Goal: Navigation & Orientation: Understand site structure

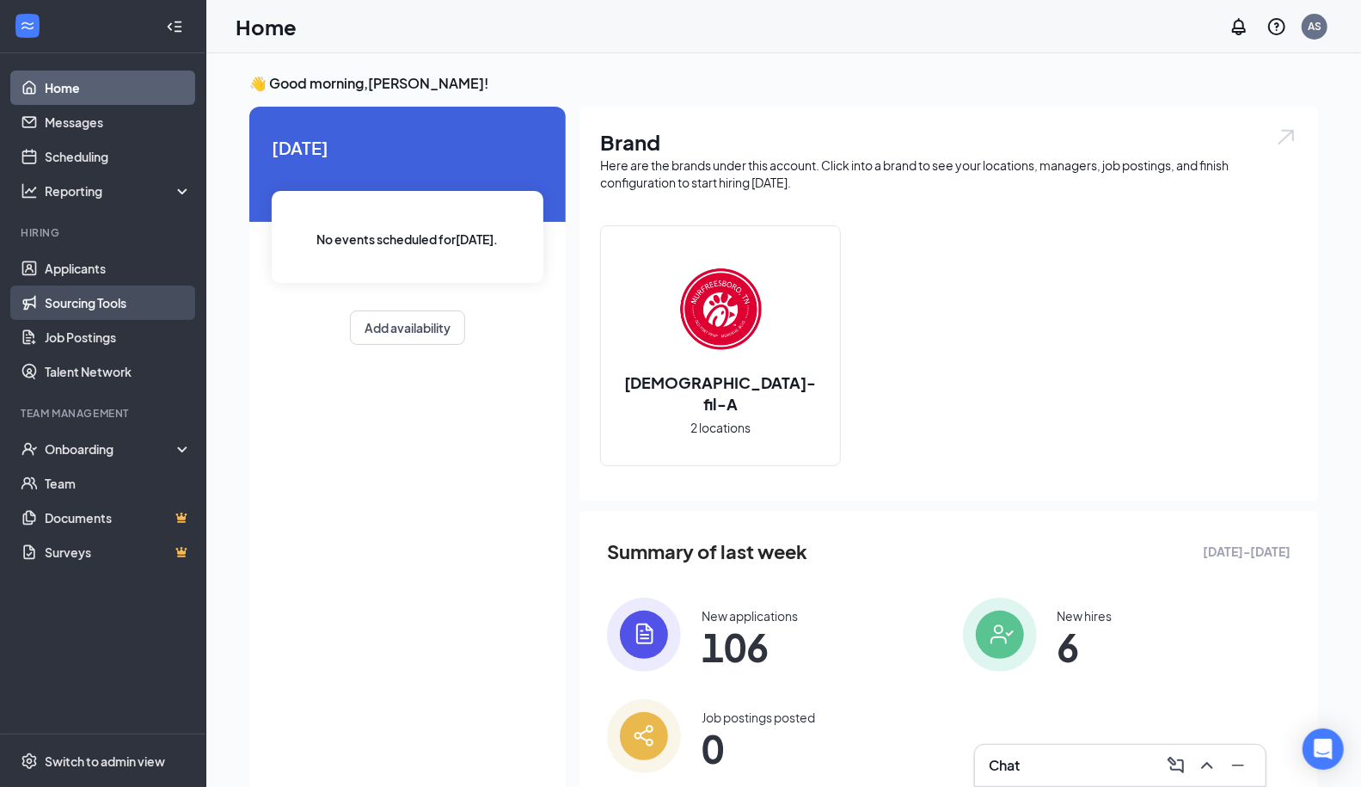
click at [85, 305] on link "Sourcing Tools" at bounding box center [118, 302] width 147 height 34
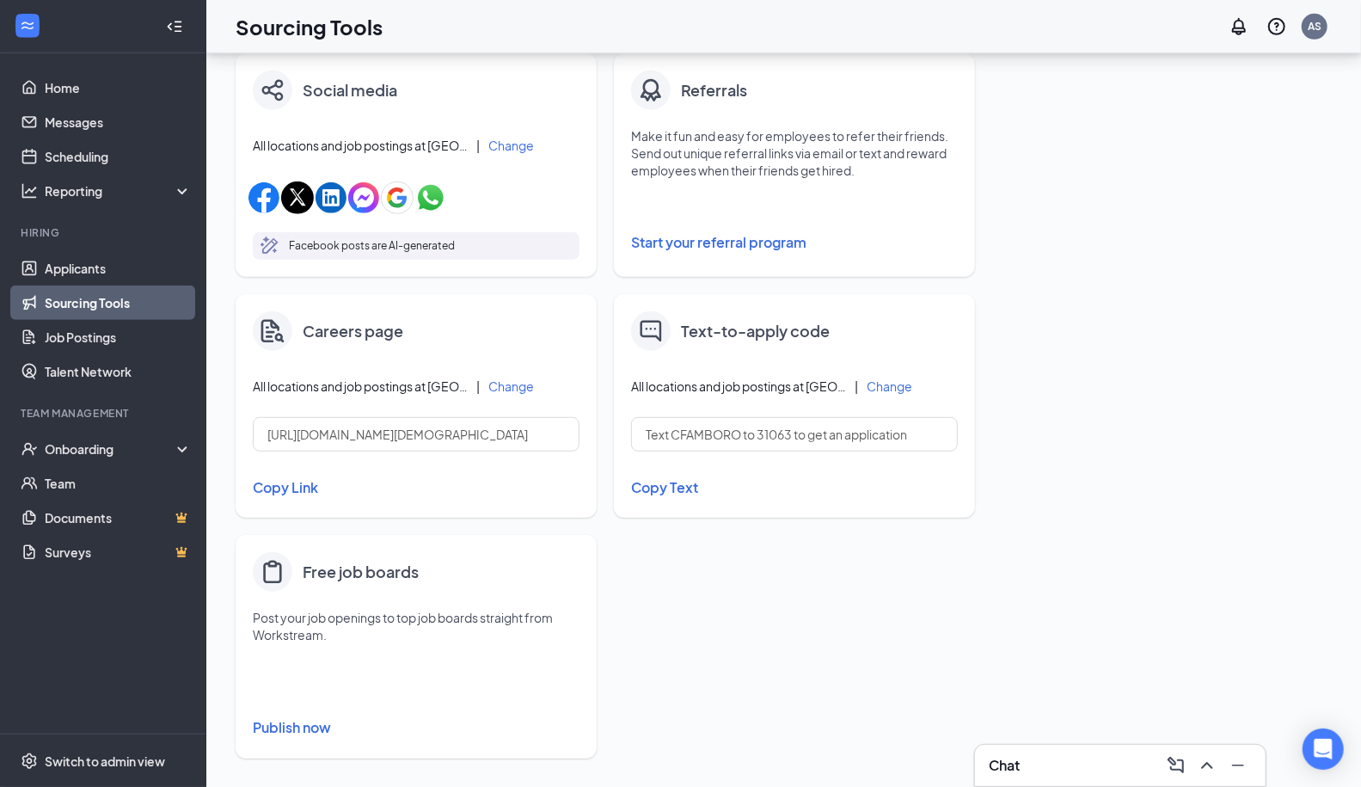
scroll to position [556, 0]
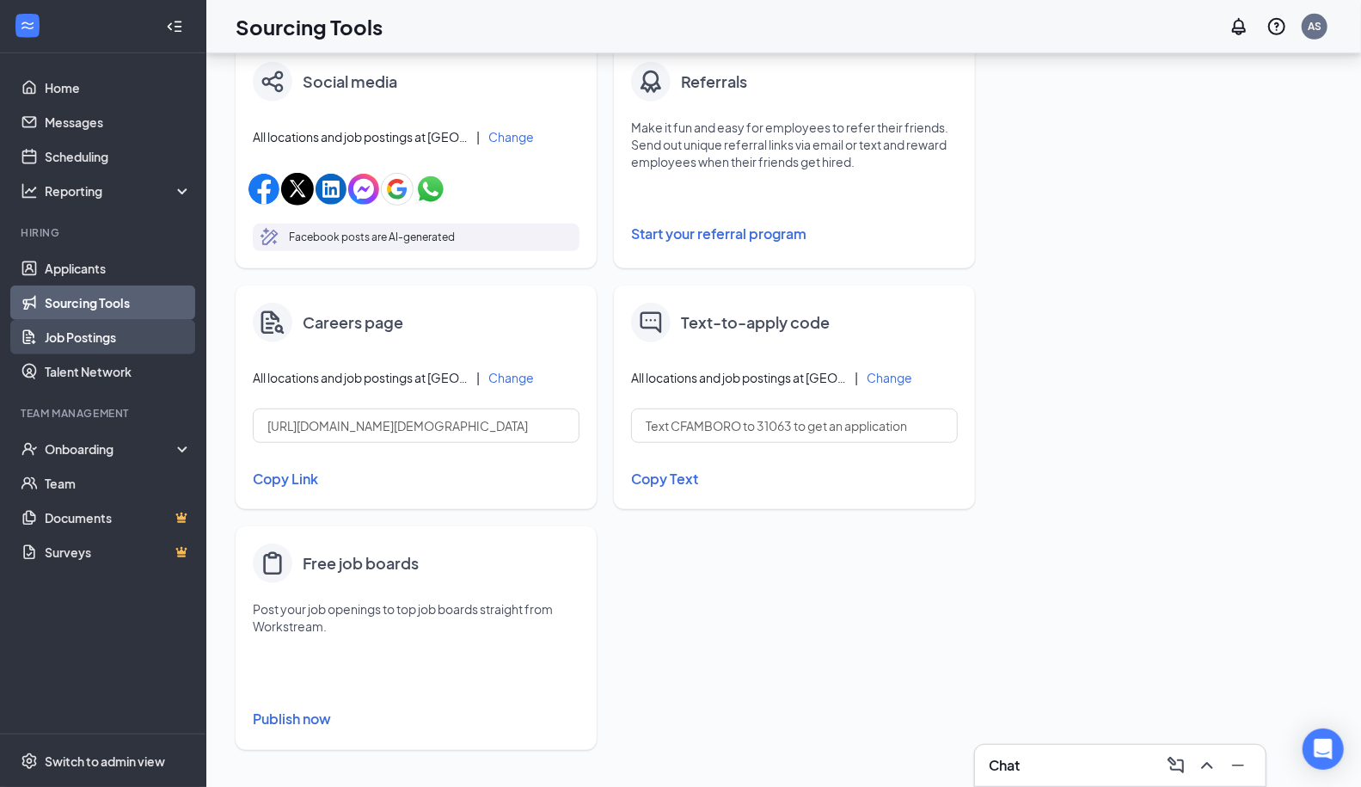
click at [135, 328] on link "Job Postings" at bounding box center [118, 337] width 147 height 34
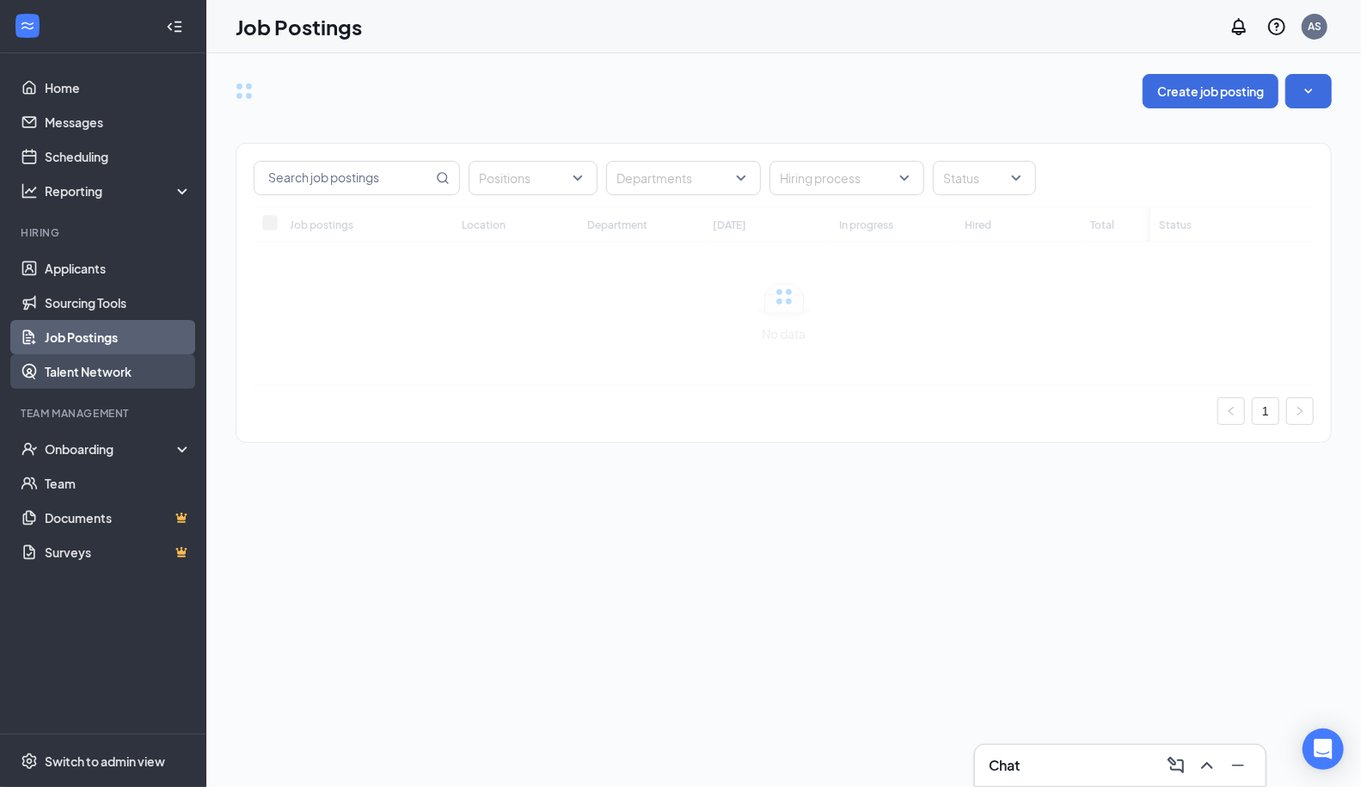
click at [113, 370] on link "Talent Network" at bounding box center [118, 371] width 147 height 34
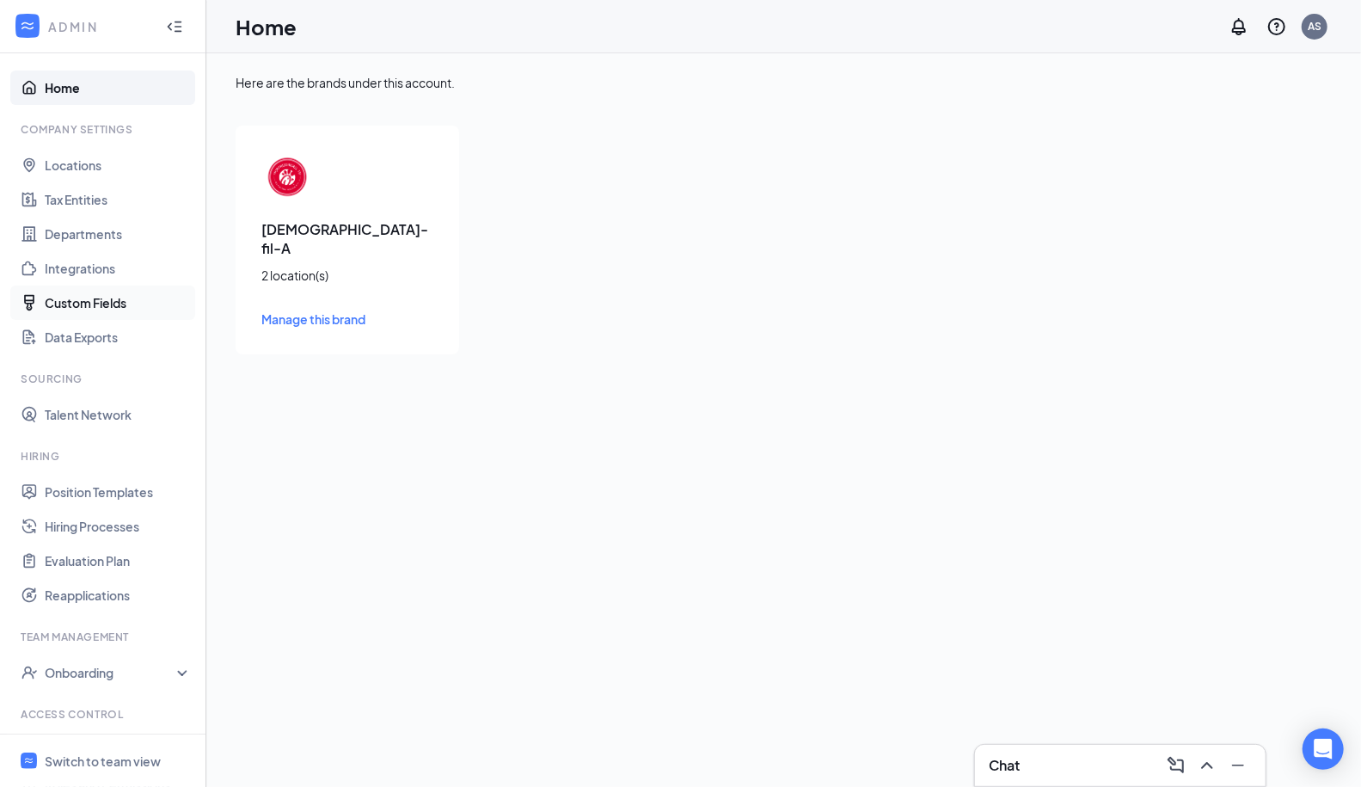
scroll to position [3, 0]
click at [109, 273] on link "Integrations" at bounding box center [118, 266] width 147 height 34
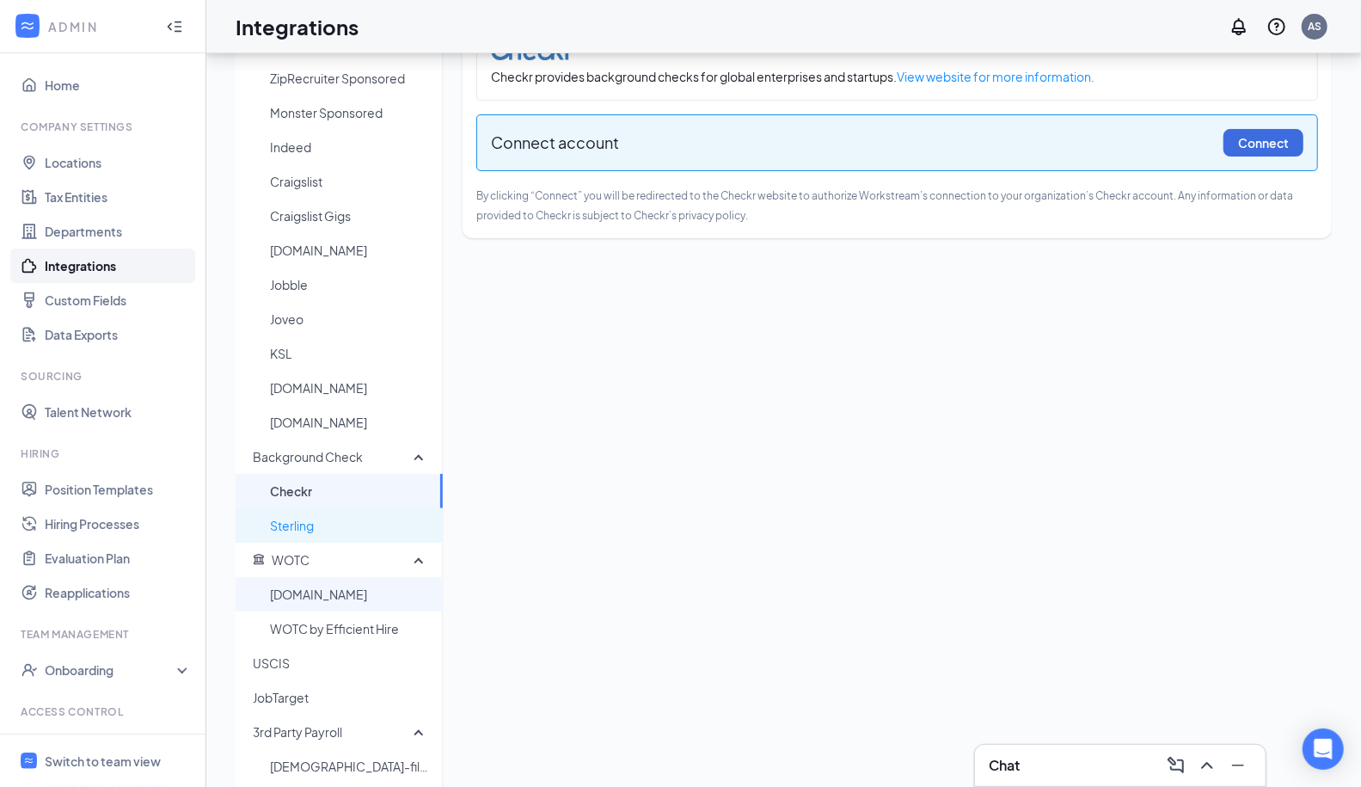
scroll to position [69, 0]
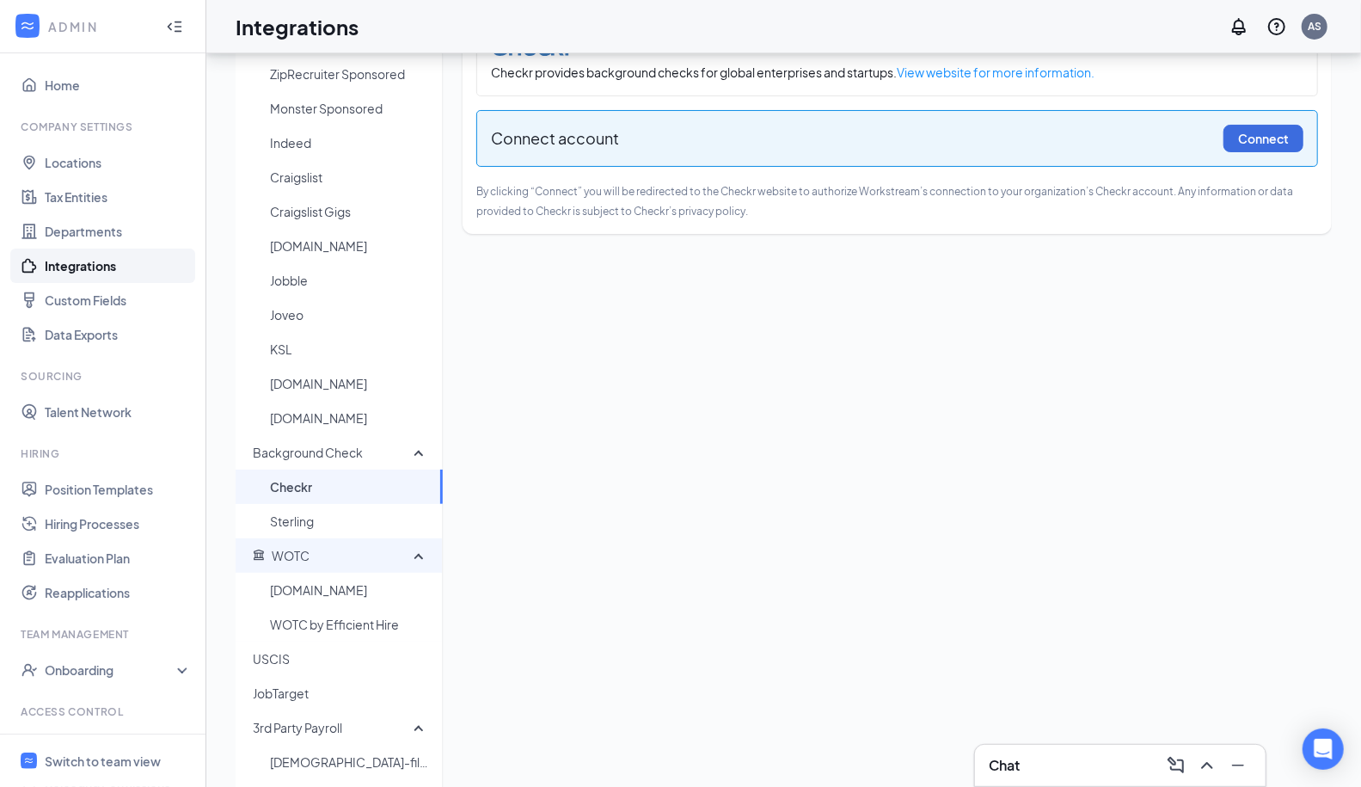
click at [306, 565] on span "WOTC" at bounding box center [333, 555] width 161 height 34
click at [313, 555] on span "WOTC" at bounding box center [333, 555] width 161 height 34
click at [311, 604] on span "[DOMAIN_NAME]" at bounding box center [349, 590] width 159 height 34
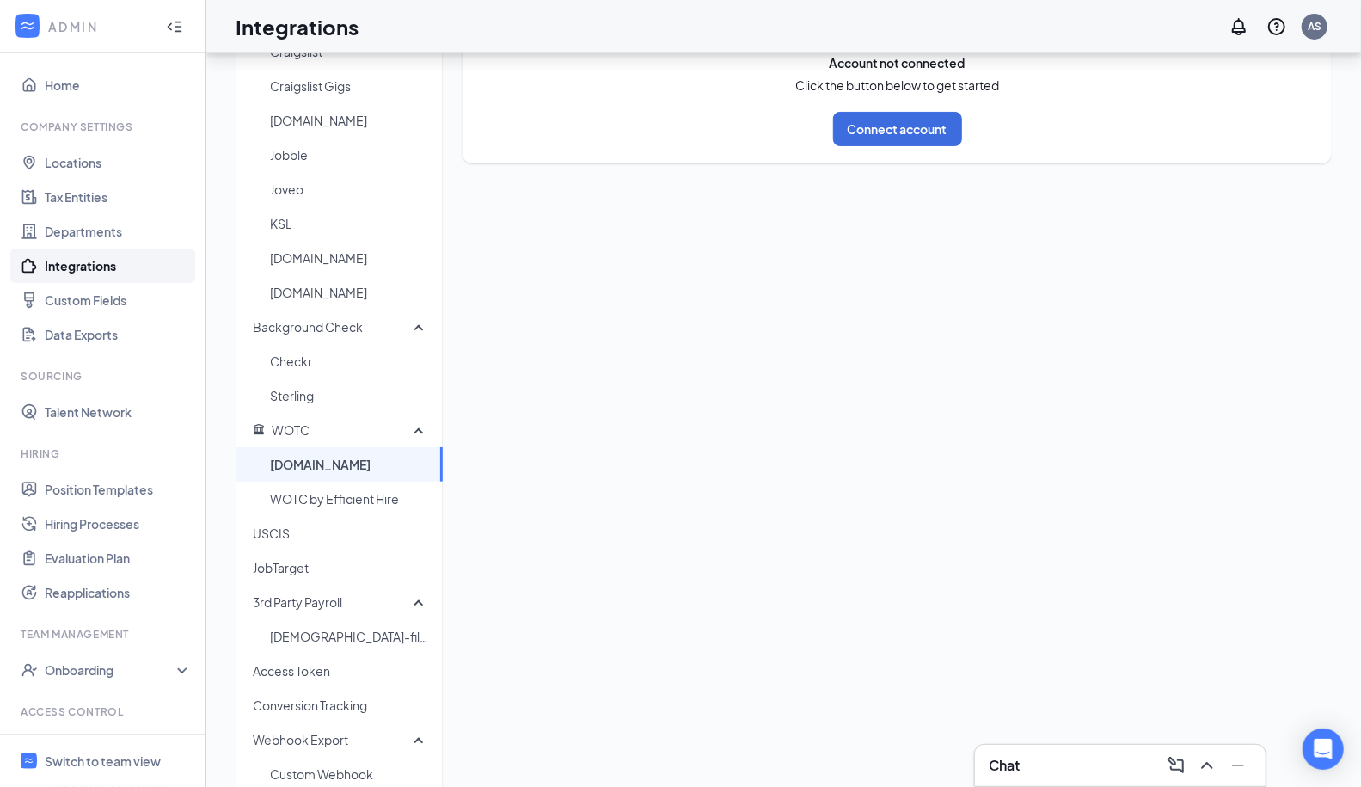
scroll to position [215, 0]
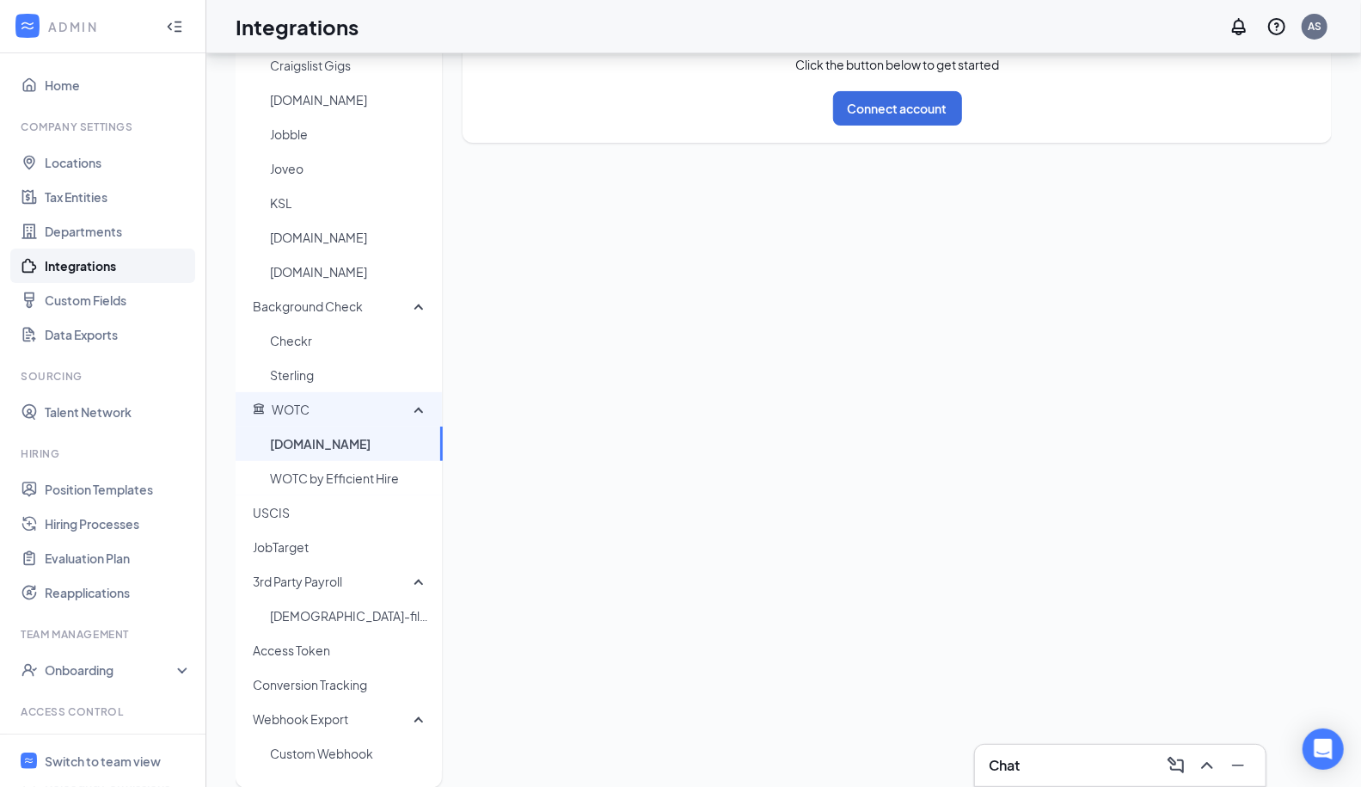
click at [415, 414] on div "WOTC" at bounding box center [339, 409] width 207 height 34
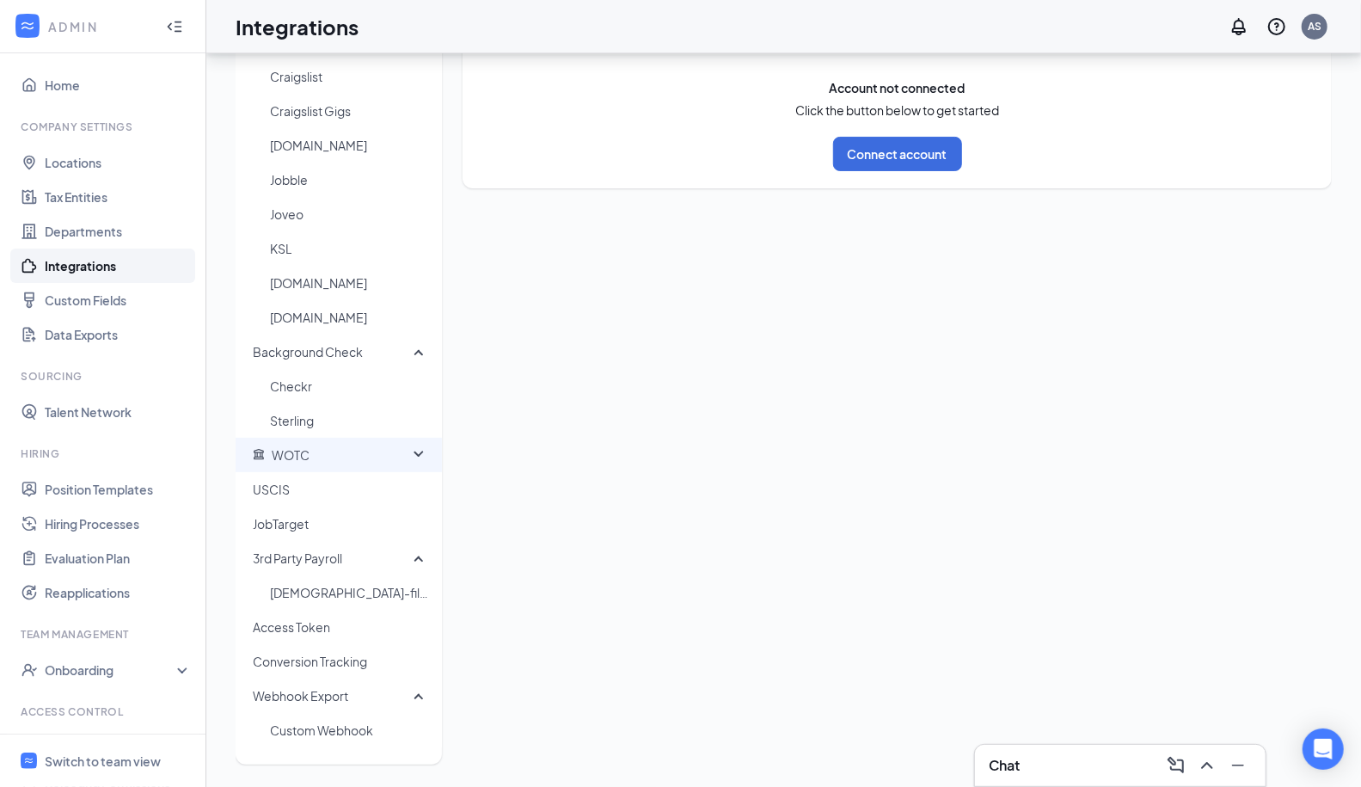
scroll to position [169, 0]
click at [325, 496] on span "USCIS" at bounding box center [341, 490] width 176 height 34
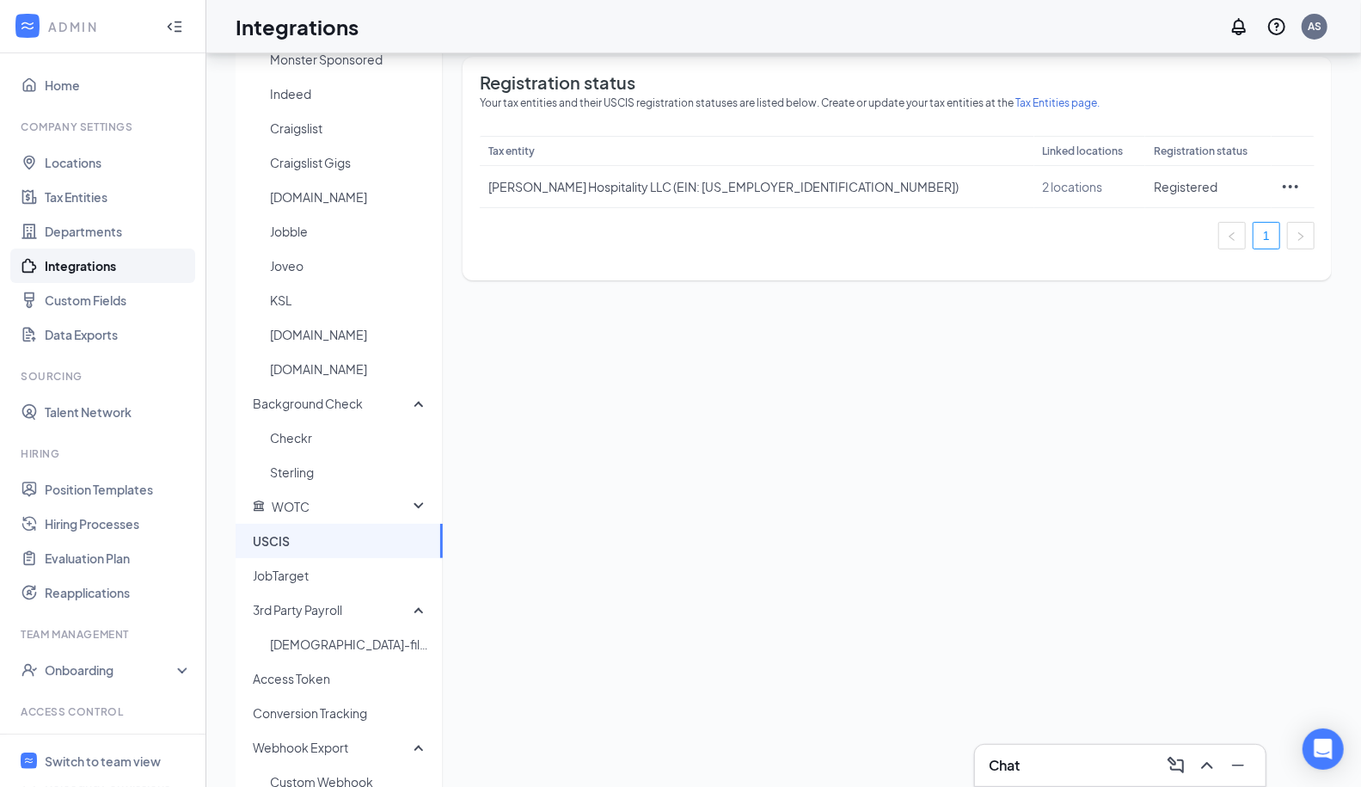
scroll to position [169, 0]
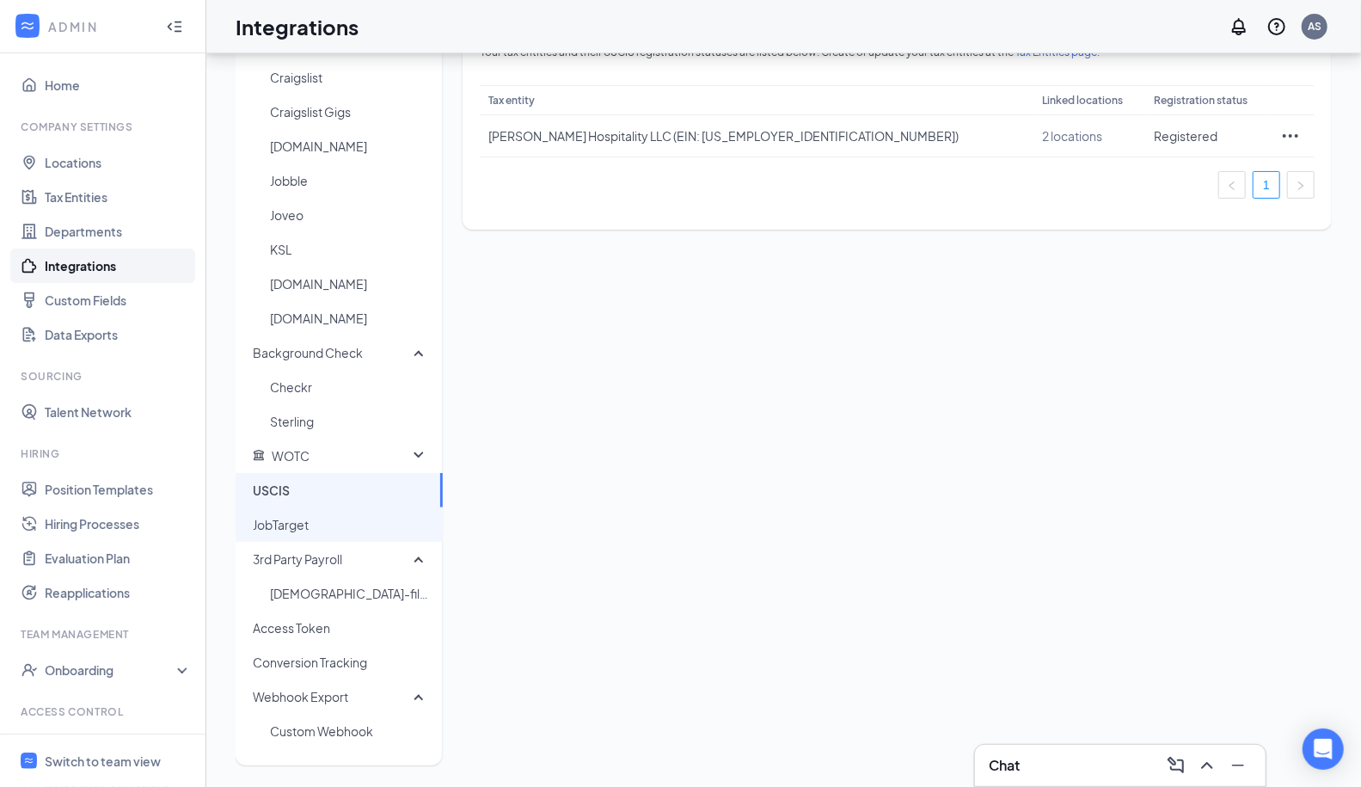
click at [341, 516] on span "JobTarget" at bounding box center [341, 524] width 176 height 34
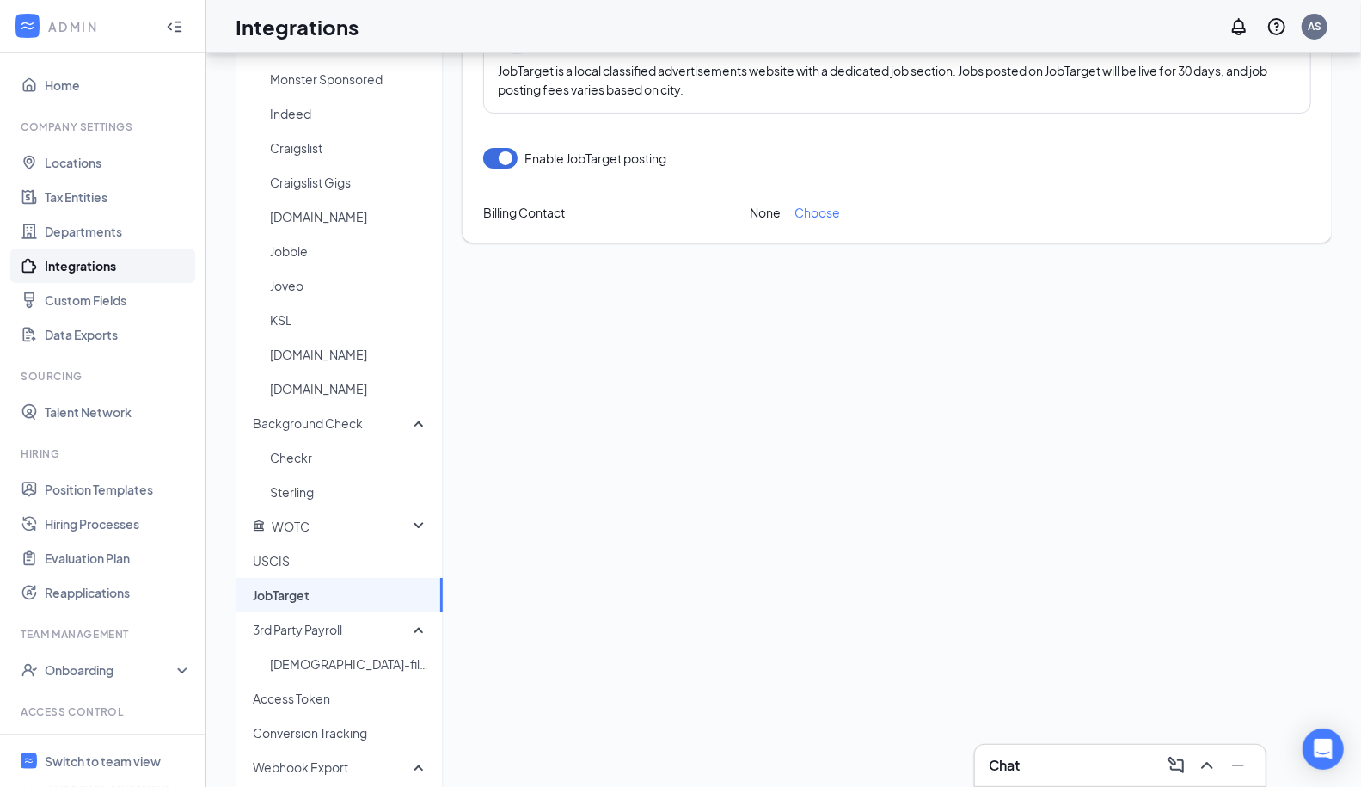
scroll to position [169, 0]
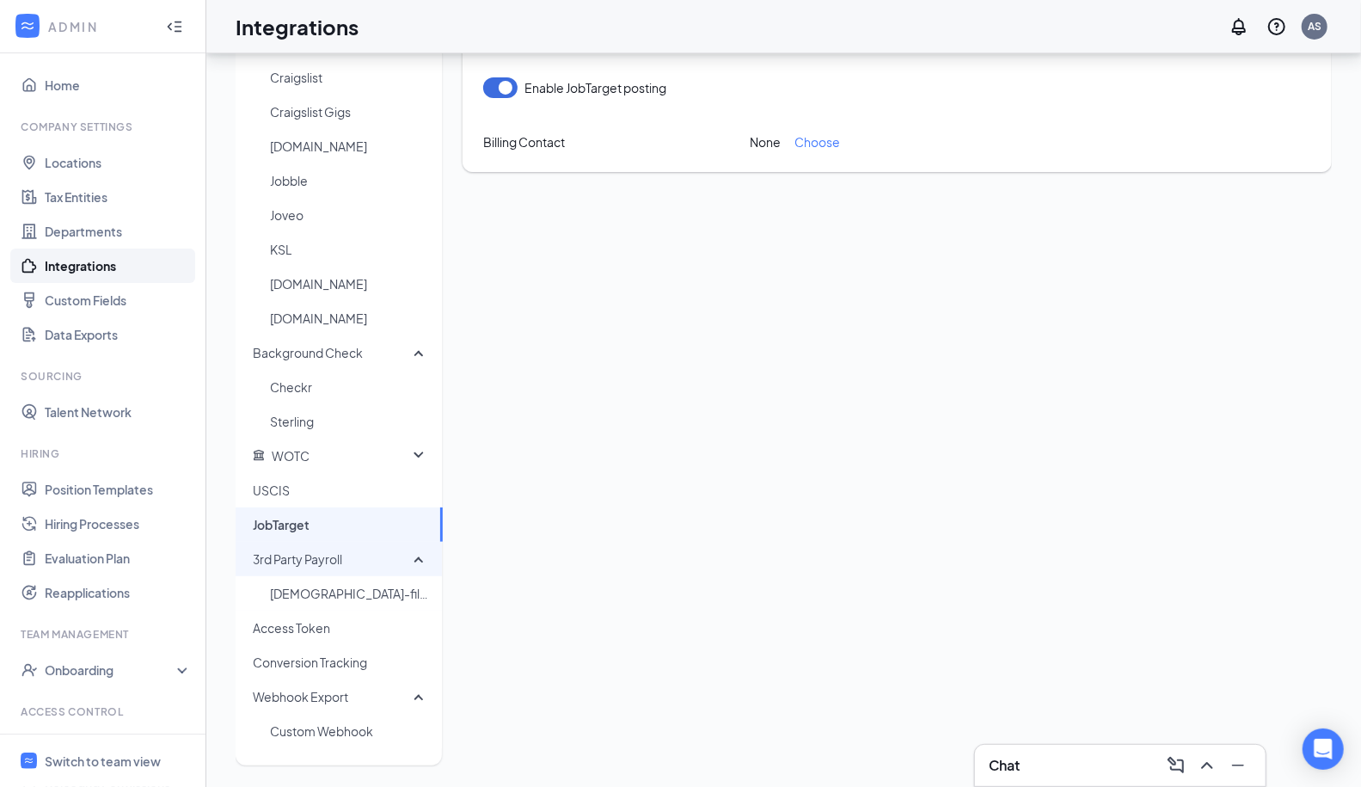
click at [404, 558] on span "3rd Party Payroll" at bounding box center [333, 559] width 161 height 34
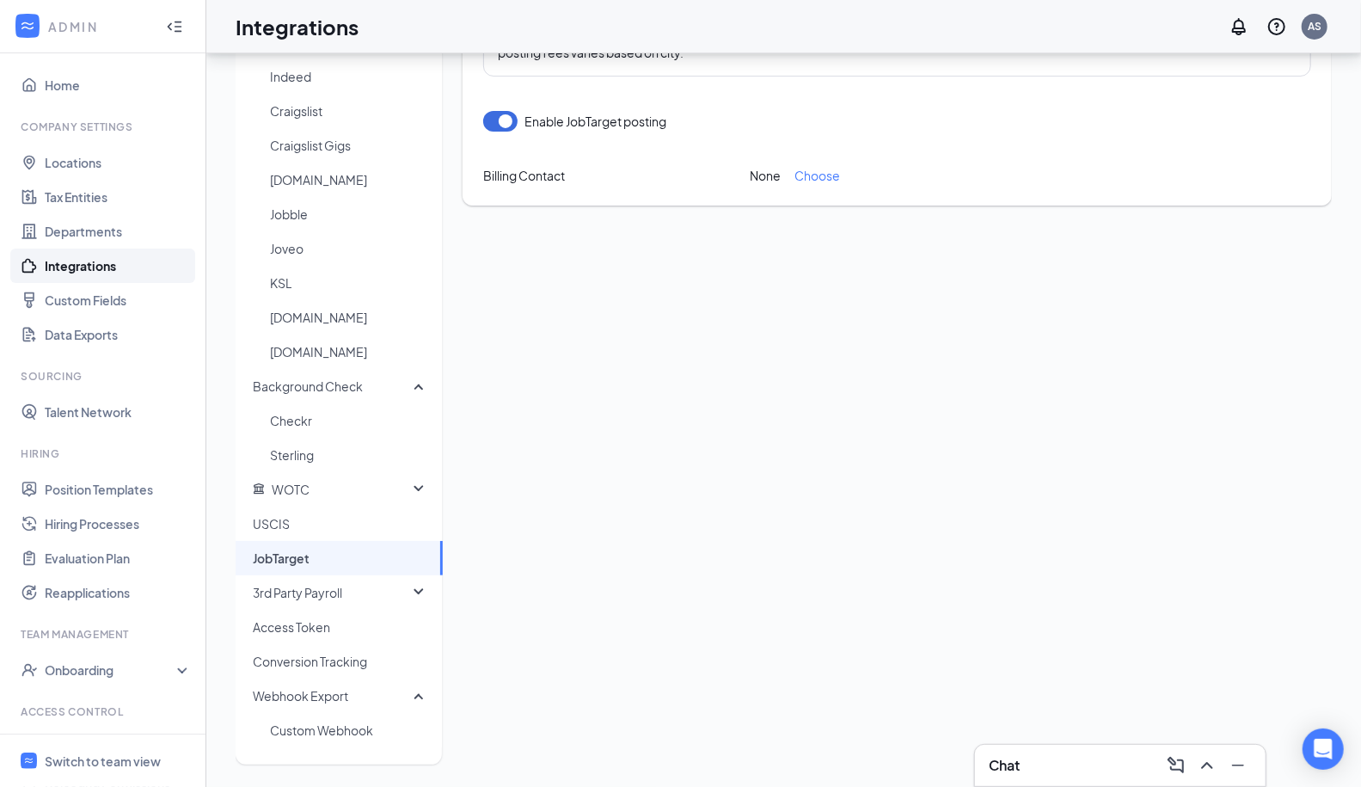
scroll to position [134, 0]
click at [335, 626] on span "Access Token" at bounding box center [341, 628] width 176 height 34
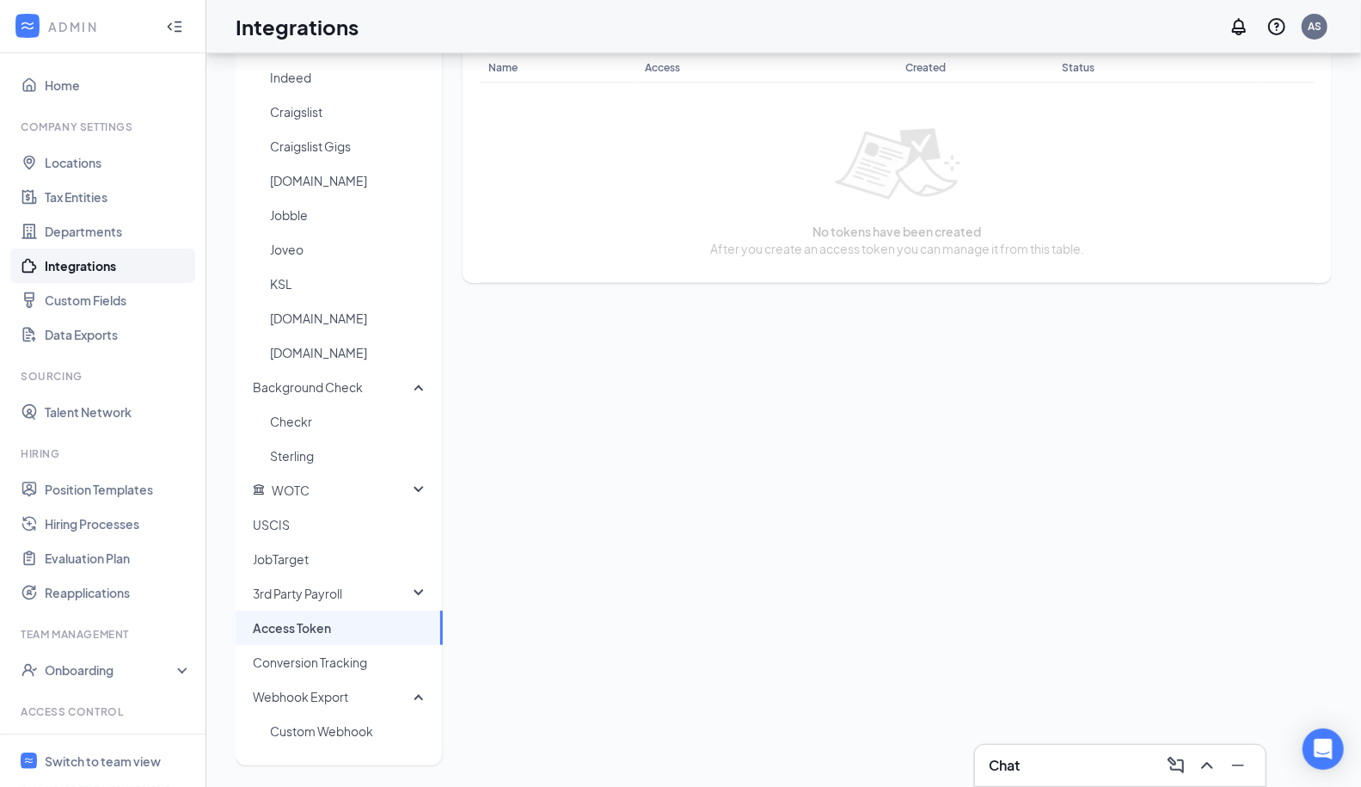
click at [335, 626] on span "Access Token" at bounding box center [341, 628] width 176 height 34
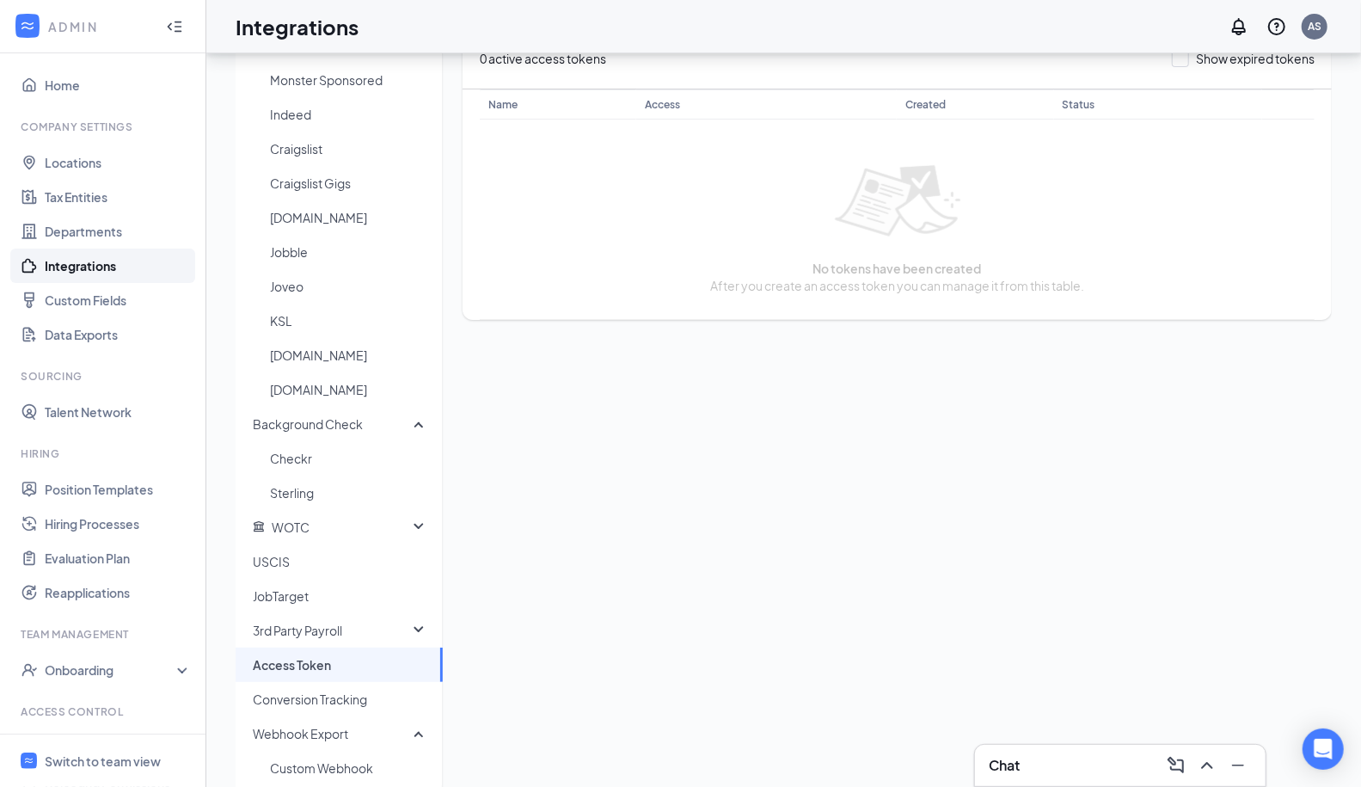
scroll to position [134, 0]
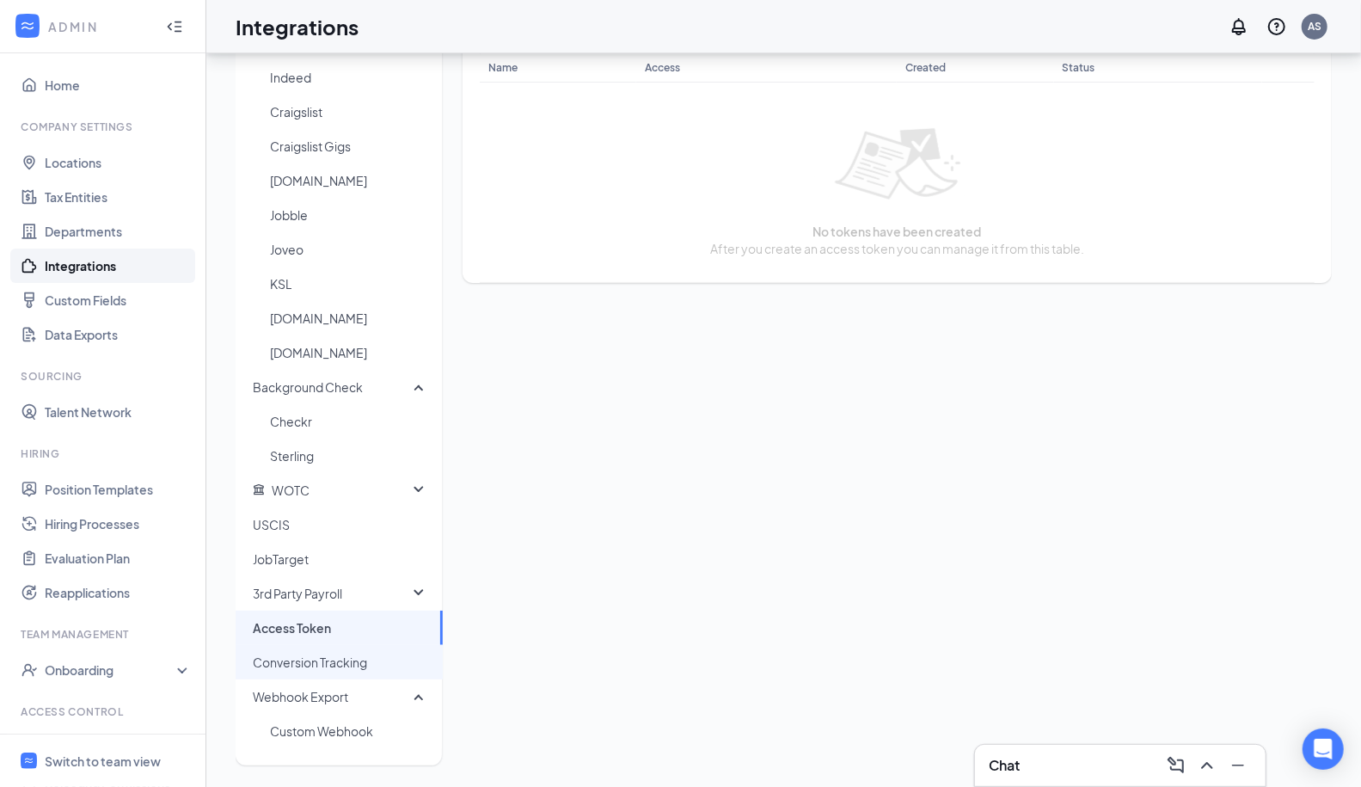
click at [328, 674] on span "Conversion Tracking" at bounding box center [341, 662] width 176 height 34
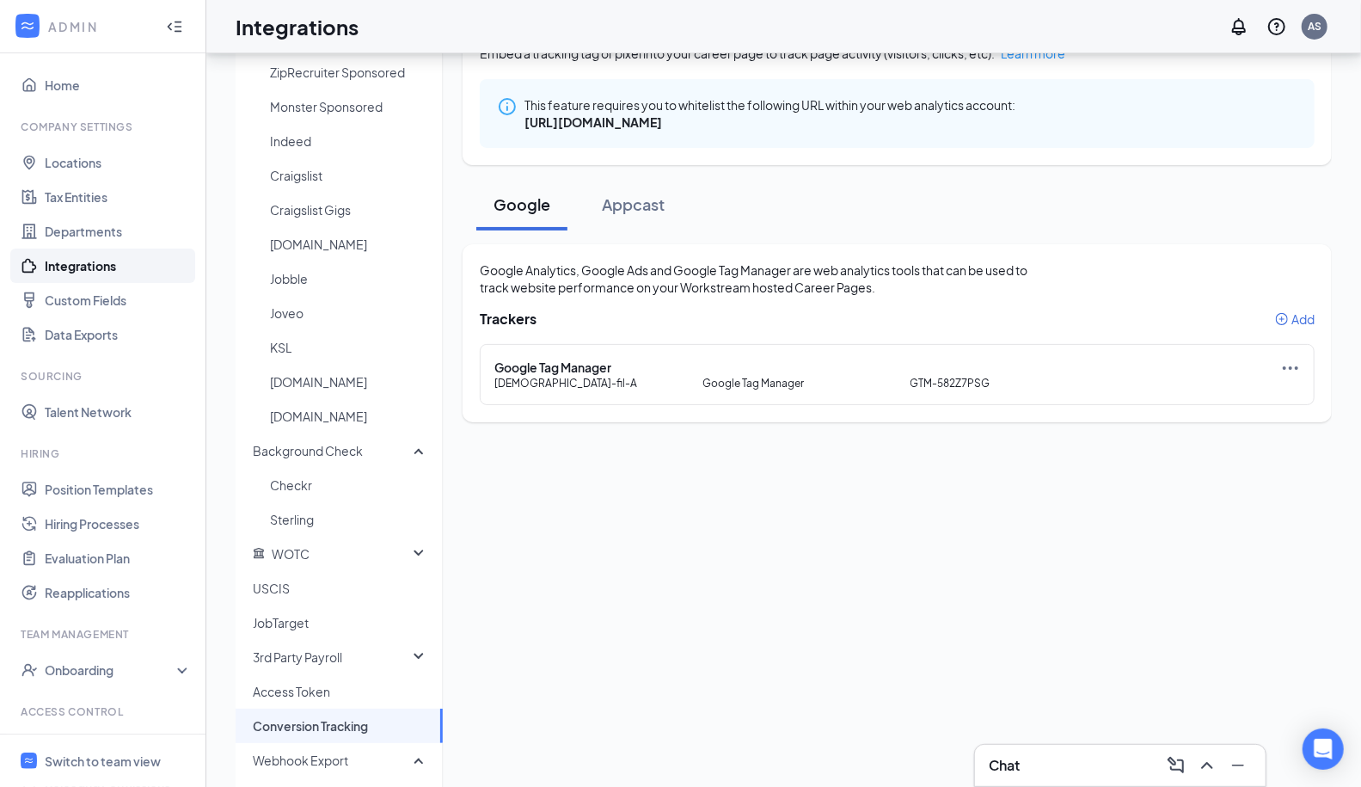
scroll to position [134, 0]
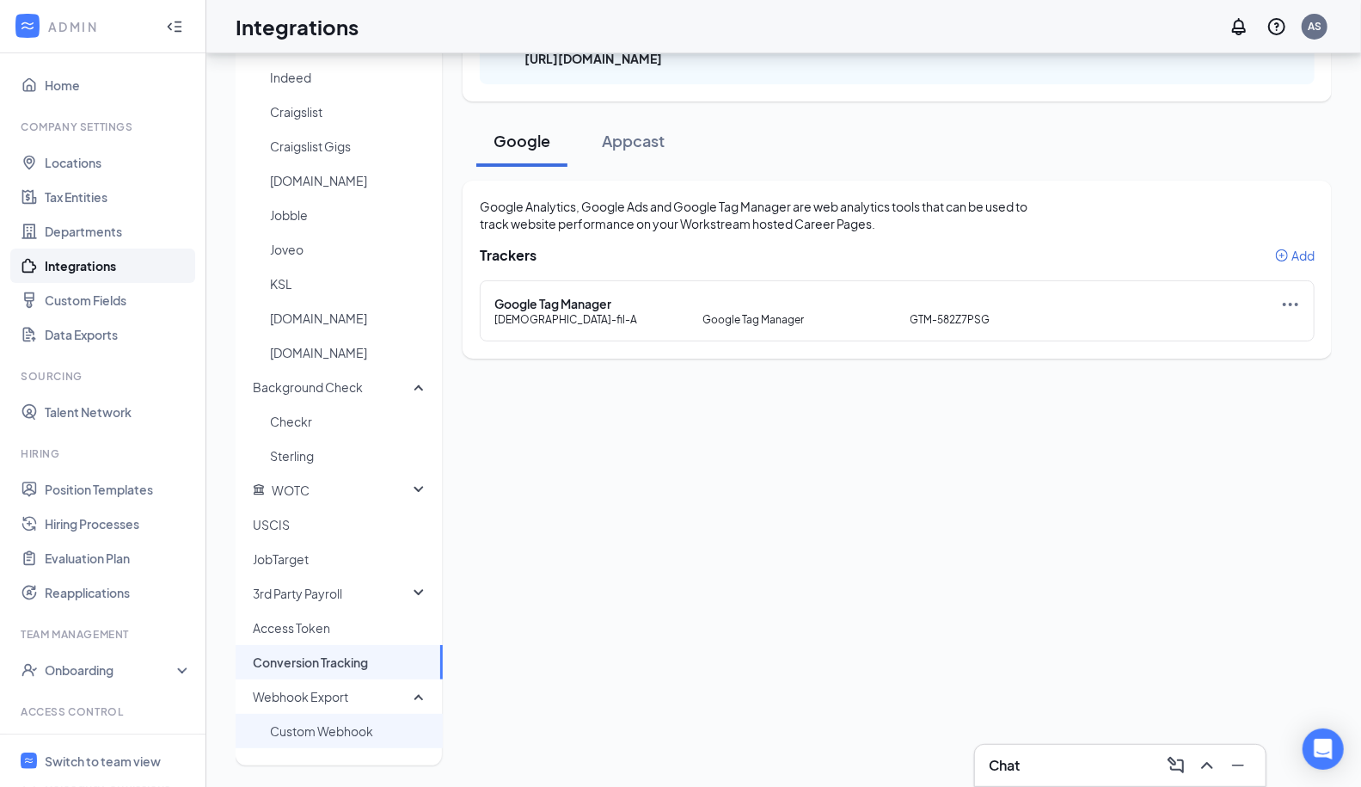
click at [334, 738] on span "Custom Webhook" at bounding box center [349, 731] width 159 height 34
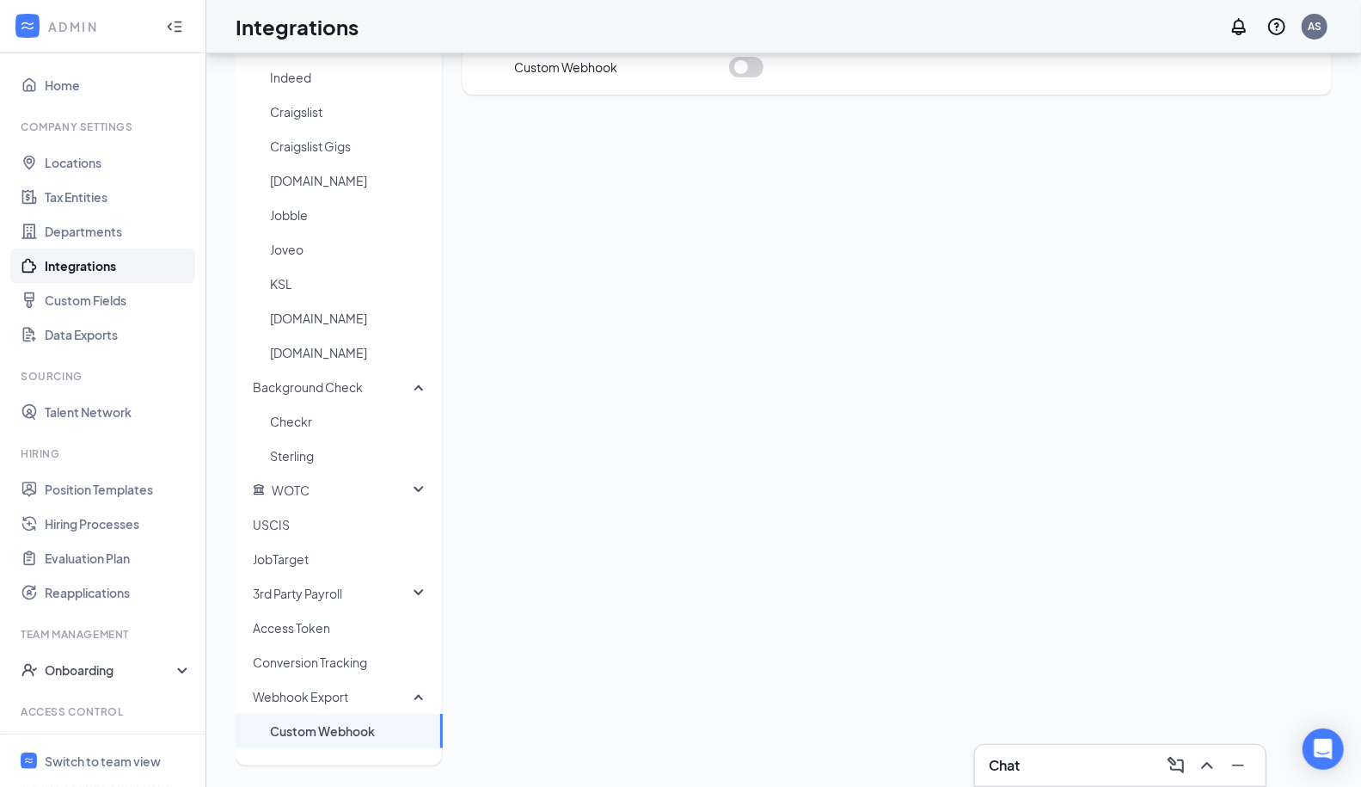
scroll to position [3, 0]
click at [109, 291] on link "Custom Fields" at bounding box center [118, 299] width 147 height 34
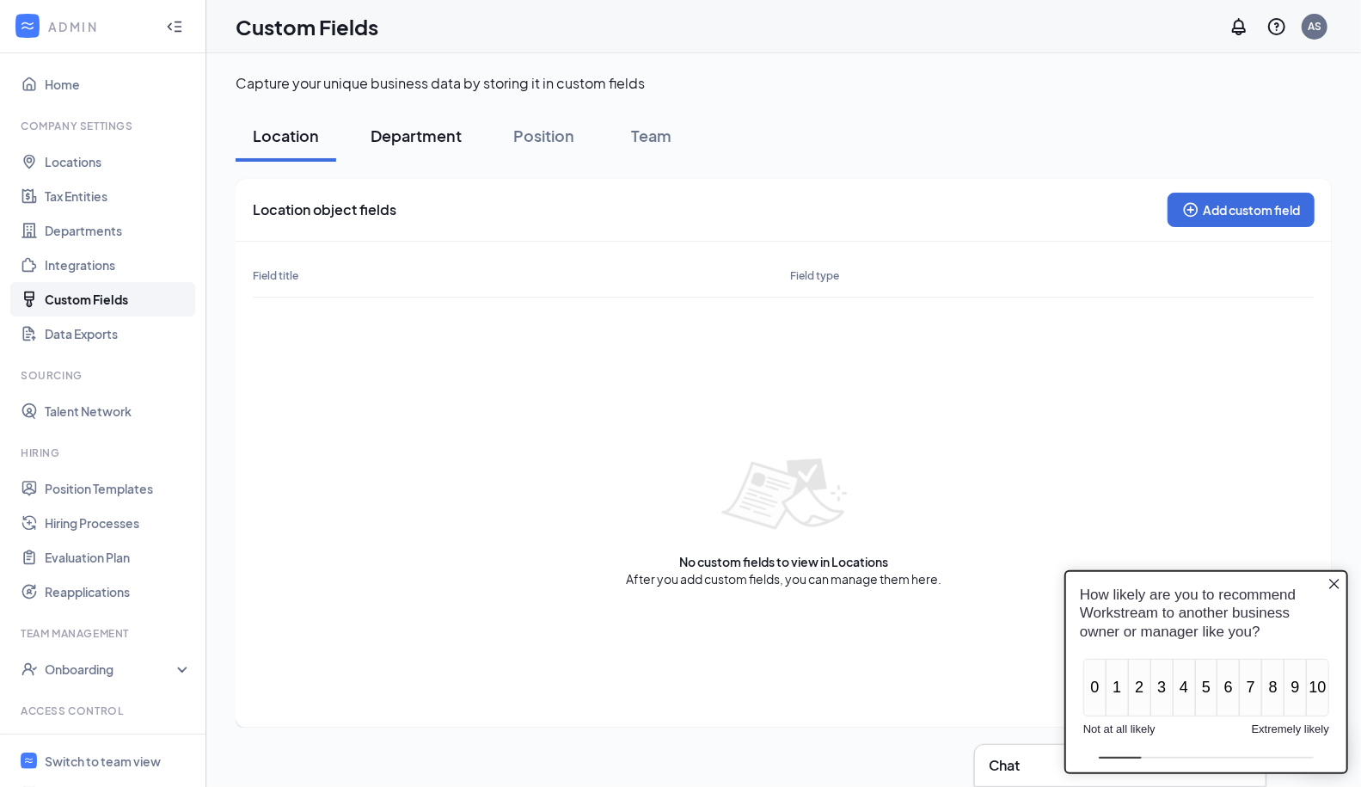
click at [408, 137] on div "Department" at bounding box center [416, 135] width 91 height 21
click at [517, 131] on div "Position" at bounding box center [543, 135] width 61 height 21
click at [312, 143] on div "Location" at bounding box center [286, 135] width 66 height 21
click at [100, 231] on link "Departments" at bounding box center [118, 230] width 147 height 34
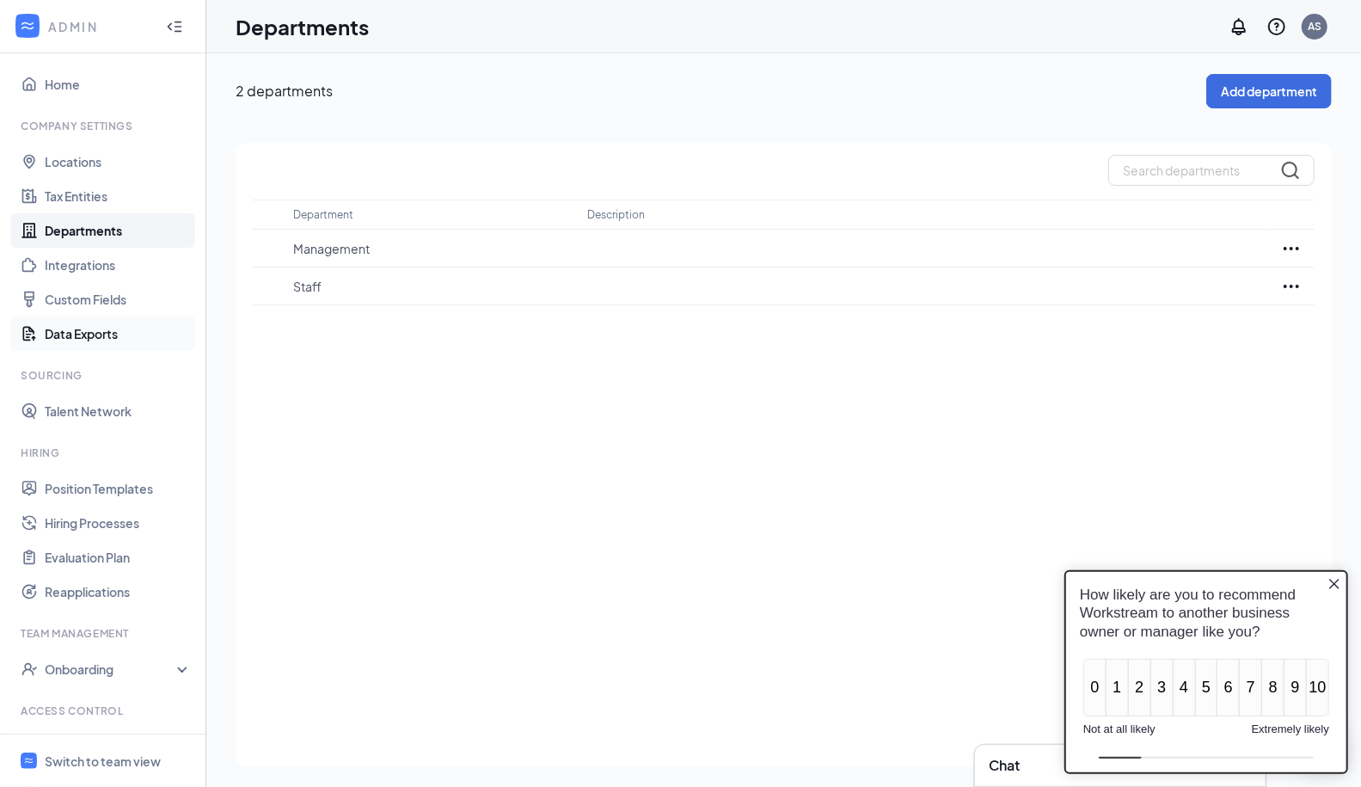
click at [84, 350] on link "Data Exports" at bounding box center [118, 333] width 147 height 34
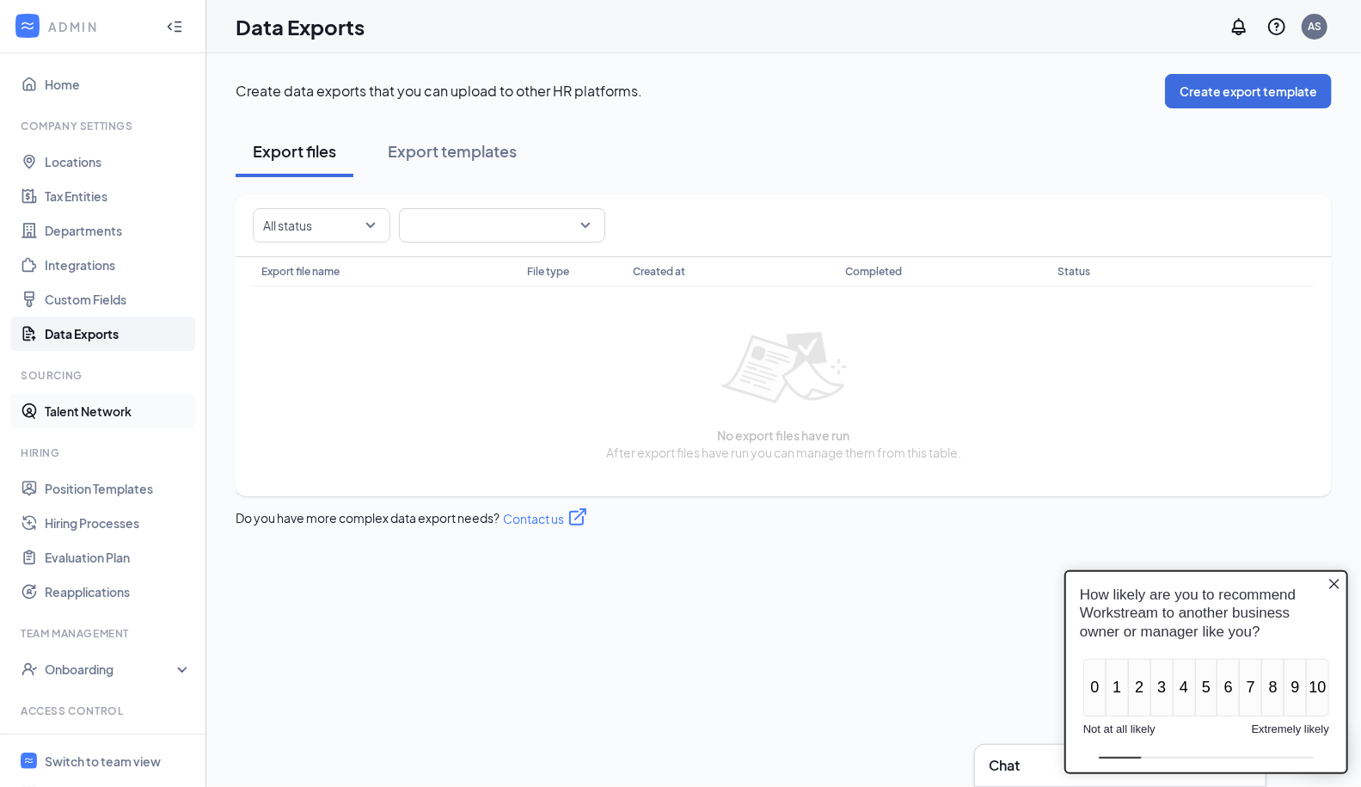
click at [83, 409] on link "Talent Network" at bounding box center [118, 411] width 147 height 34
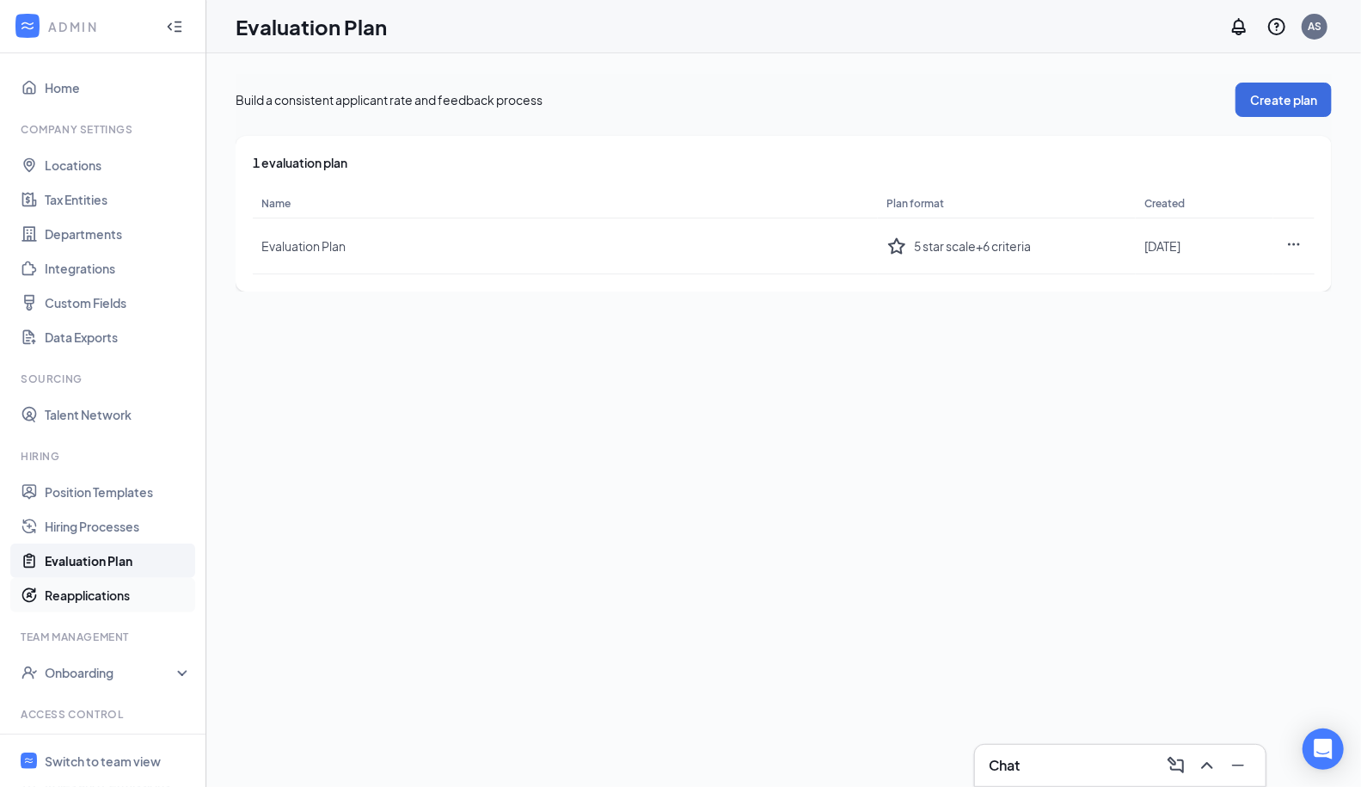
click at [97, 593] on link "Reapplications" at bounding box center [118, 595] width 147 height 34
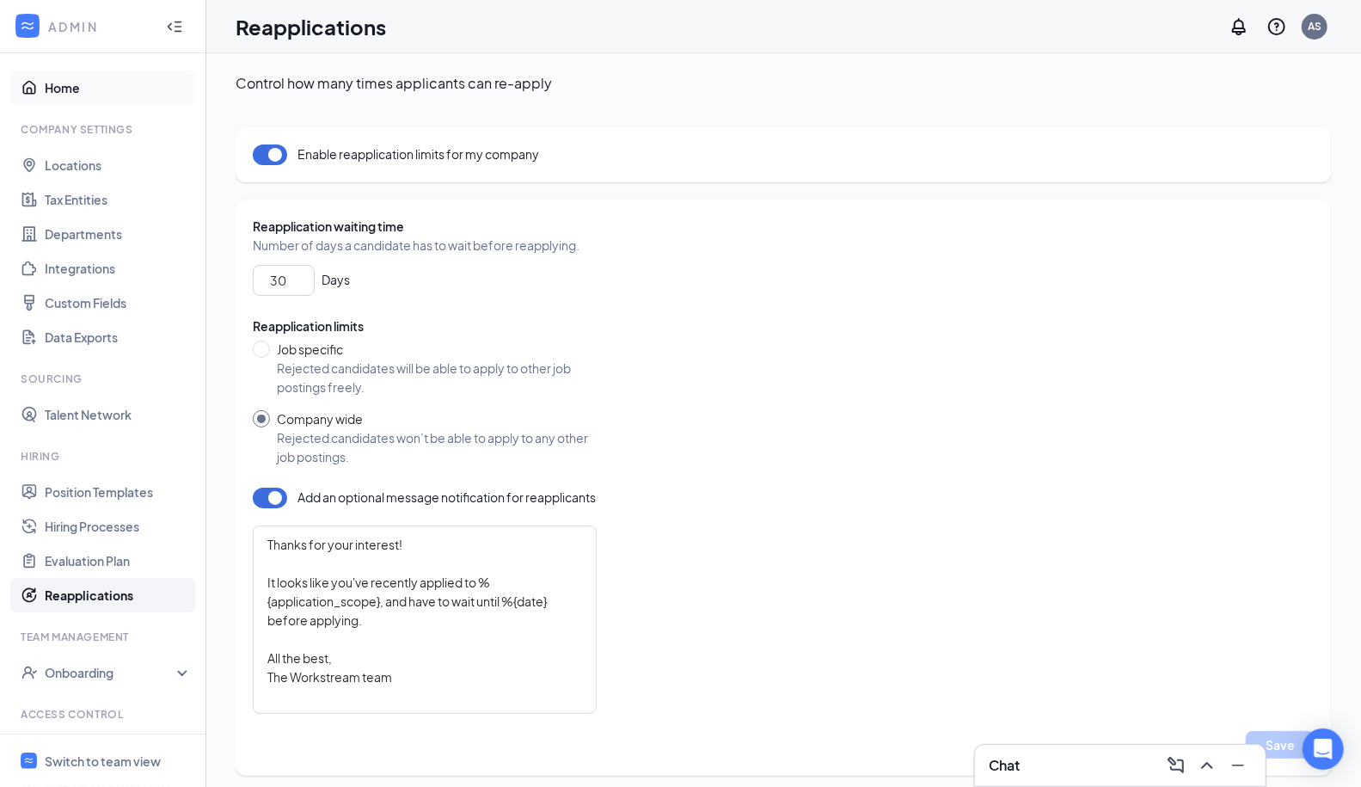
click at [71, 88] on link "Home" at bounding box center [118, 88] width 147 height 34
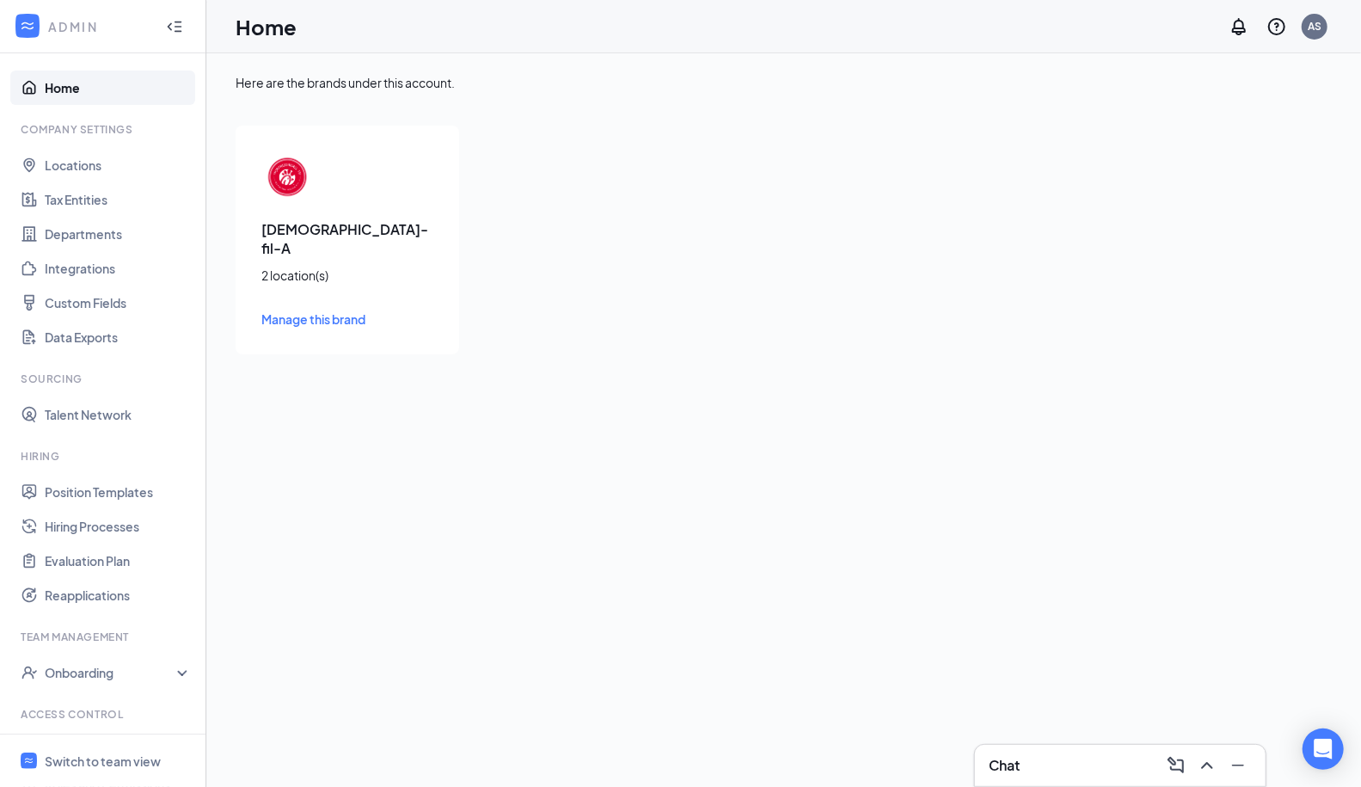
click at [285, 199] on img at bounding box center [287, 177] width 52 height 52
click at [1247, 26] on icon "Notifications" at bounding box center [1239, 26] width 21 height 21
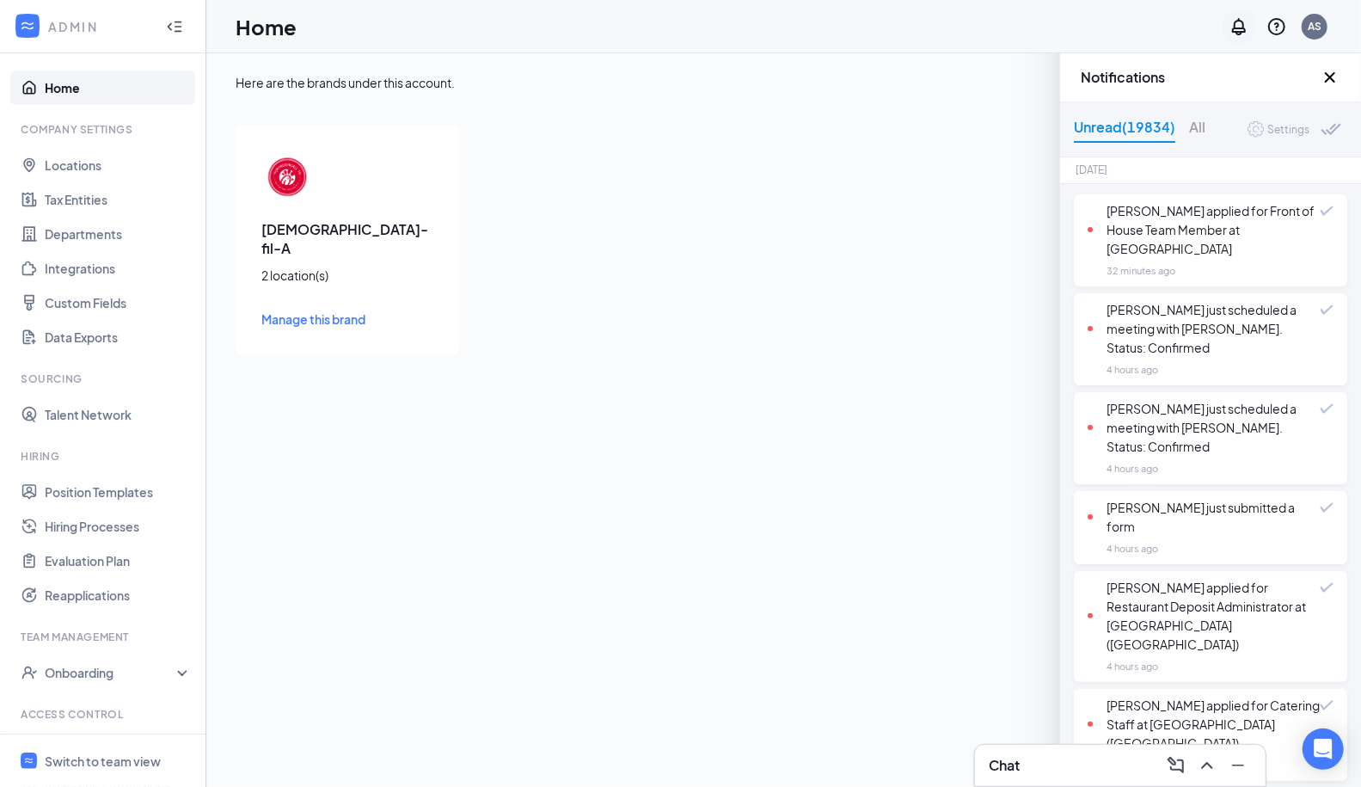
click at [1246, 28] on icon "Notifications" at bounding box center [1239, 26] width 14 height 17
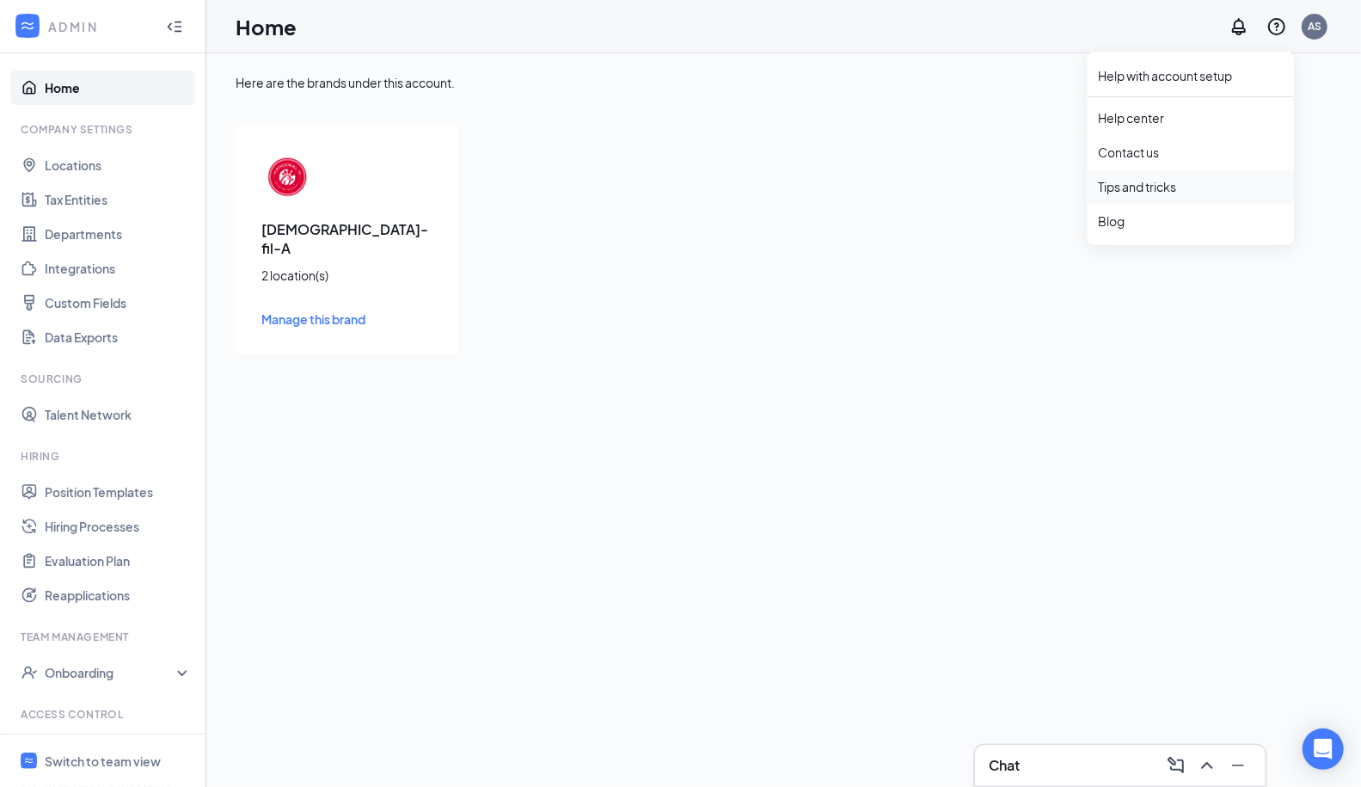
click at [1127, 187] on link "Tips and tricks" at bounding box center [1191, 186] width 186 height 17
